Goal: Task Accomplishment & Management: Manage account settings

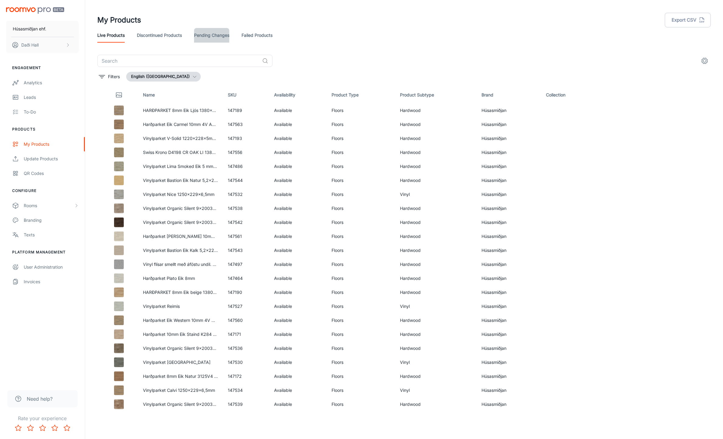
click at [210, 35] on link "Pending Changes" at bounding box center [211, 35] width 35 height 15
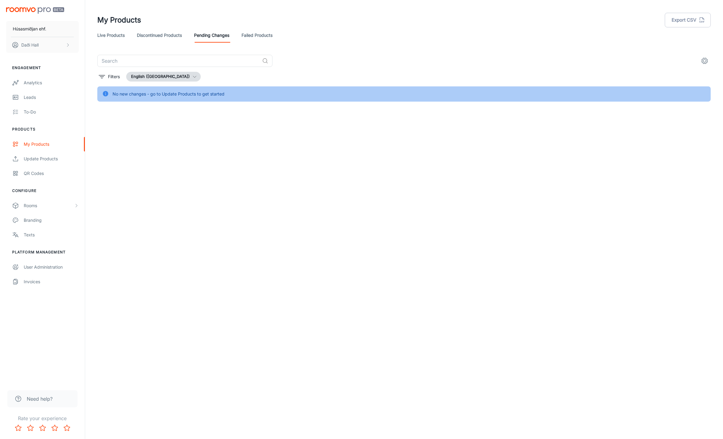
click at [254, 35] on link "Failed Products" at bounding box center [257, 35] width 31 height 15
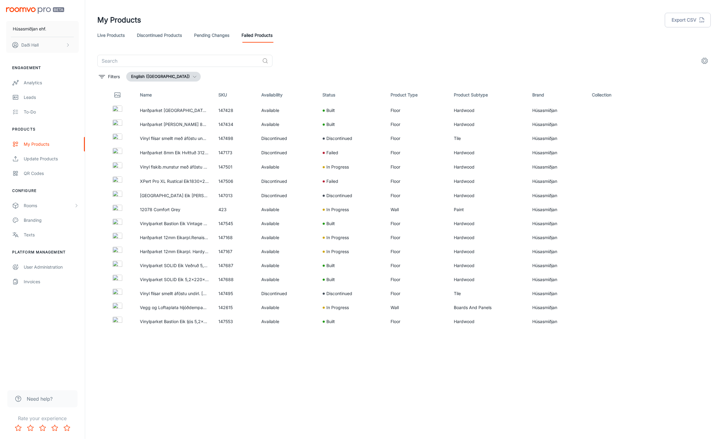
click at [214, 34] on link "Pending Changes" at bounding box center [211, 35] width 35 height 15
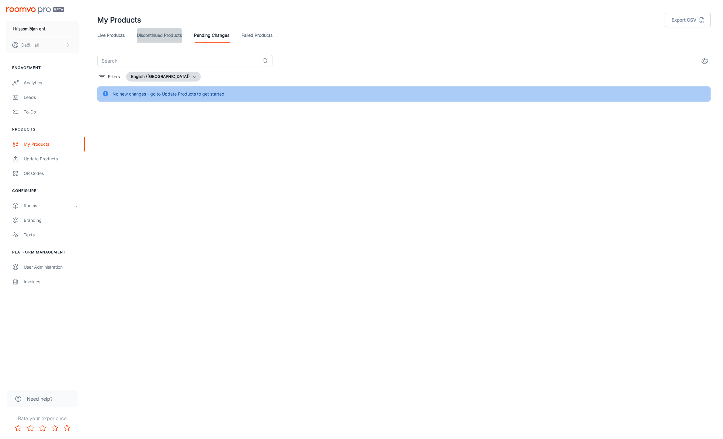
click at [171, 37] on link "Discontinued Products" at bounding box center [159, 35] width 45 height 15
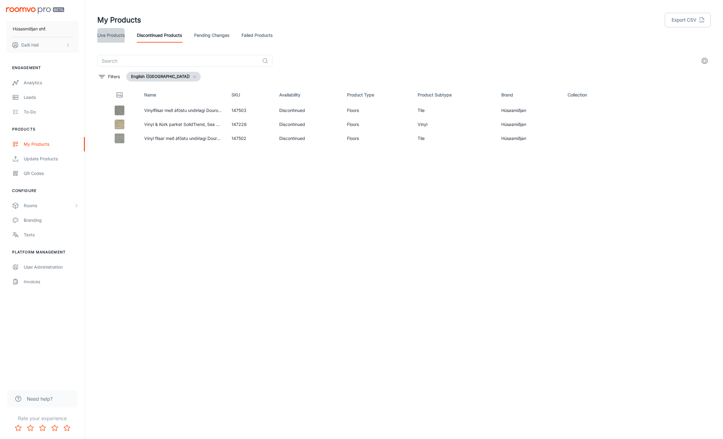
click at [119, 35] on link "Live Products" at bounding box center [110, 35] width 27 height 15
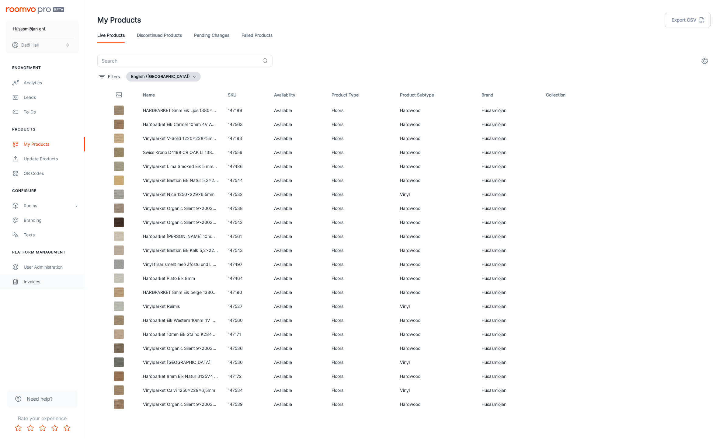
click at [34, 283] on div "Invoices" at bounding box center [51, 281] width 55 height 7
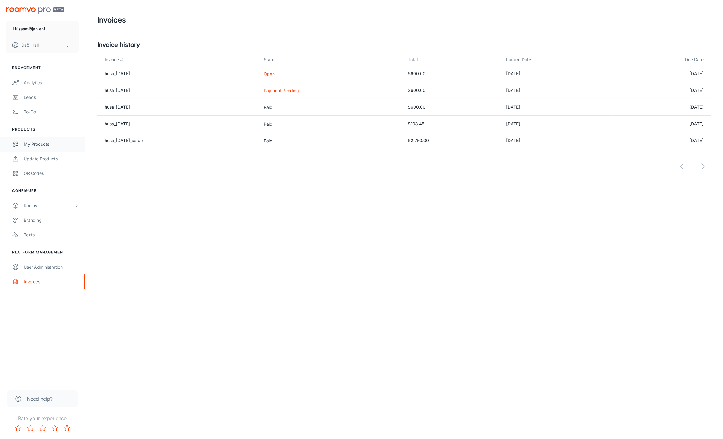
click at [40, 145] on div "My Products" at bounding box center [51, 144] width 55 height 7
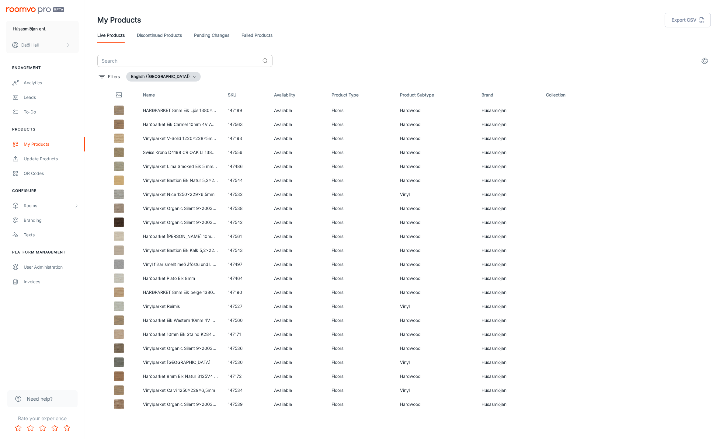
click at [188, 58] on input "text" at bounding box center [178, 61] width 163 height 12
paste input "147536"
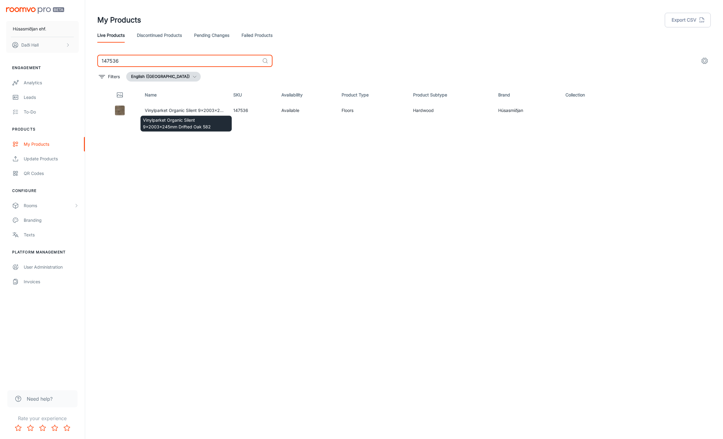
click at [187, 111] on div "Vinylparket Organic Silent 9x2003x245mm Drifted Oak 582" at bounding box center [186, 121] width 93 height 21
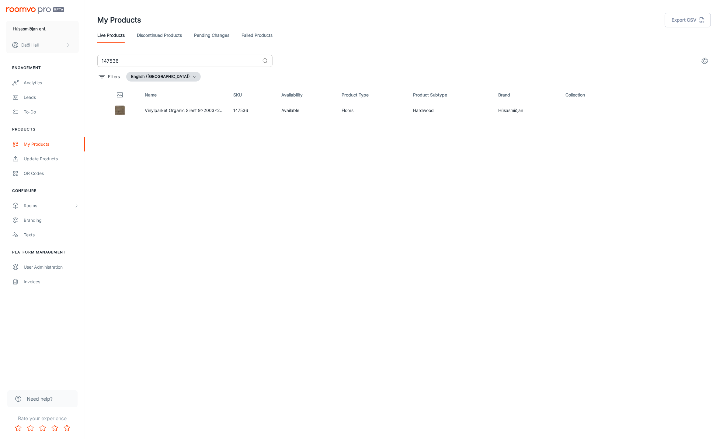
click at [141, 62] on input "147536" at bounding box center [178, 61] width 163 height 12
paste input "8"
click at [110, 60] on input "147538" at bounding box center [178, 61] width 163 height 12
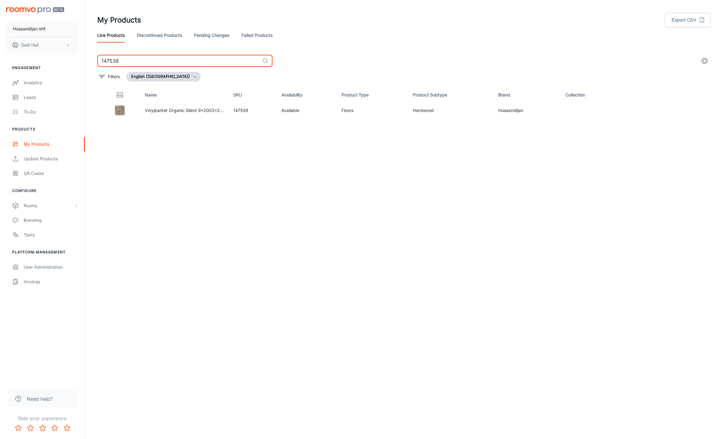
paste input "7"
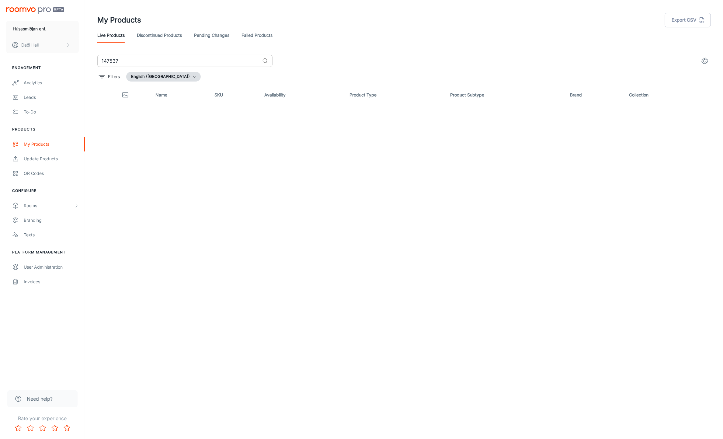
click at [114, 58] on input "147537" at bounding box center [178, 61] width 163 height 12
paste input "42"
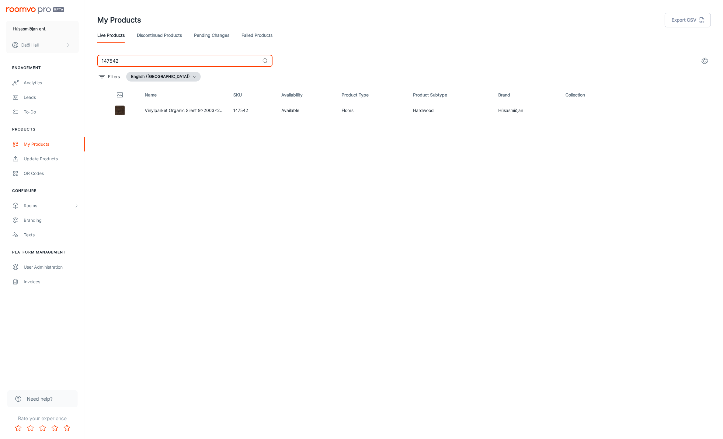
type input "147542"
